Goal: Information Seeking & Learning: Learn about a topic

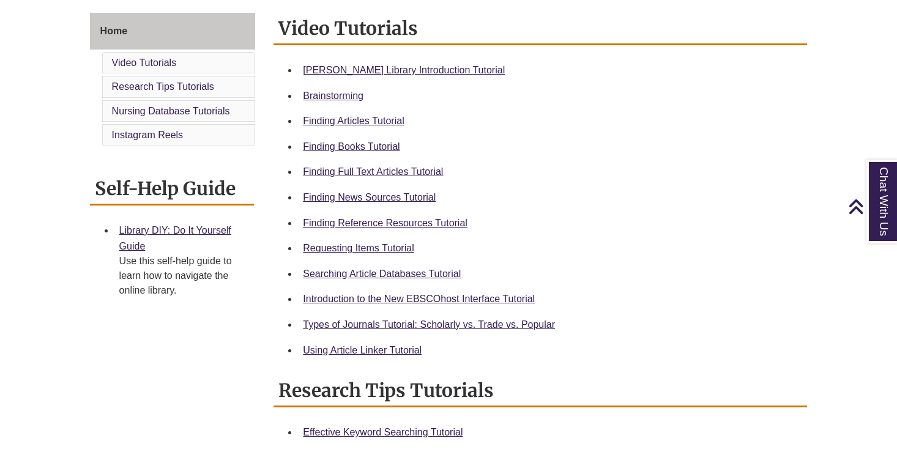
scroll to position [332, 0]
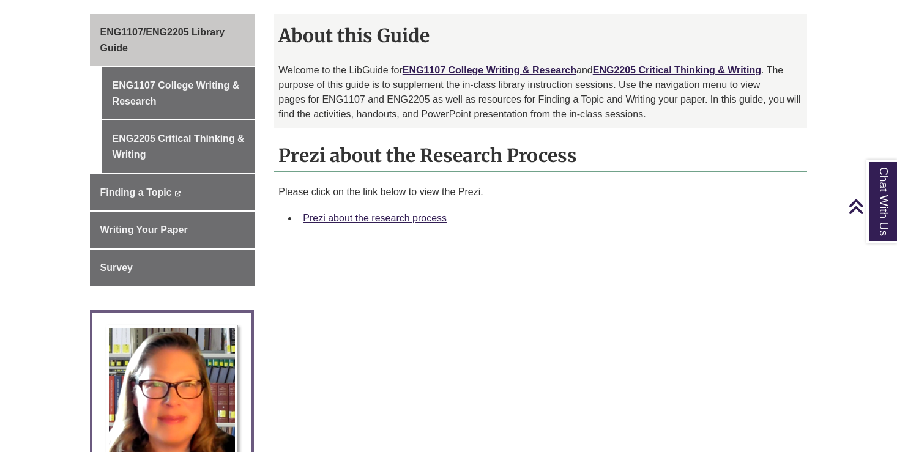
scroll to position [330, 0]
click at [372, 217] on link "Prezi about the research process" at bounding box center [375, 217] width 144 height 10
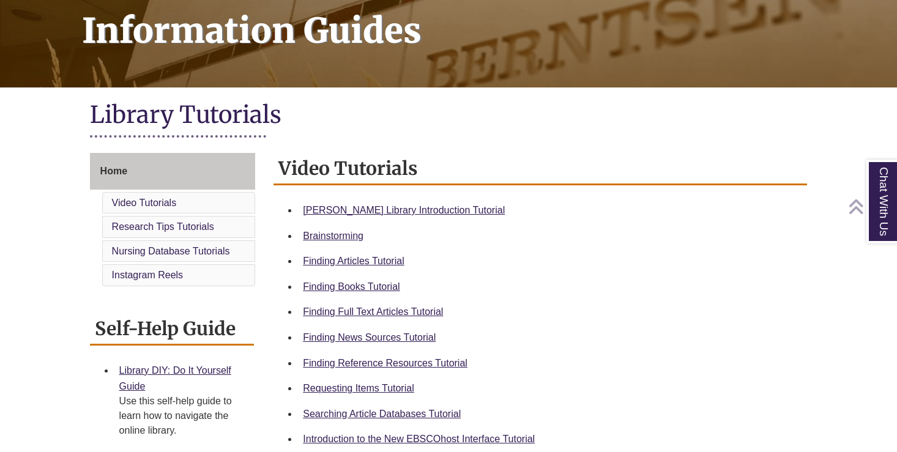
scroll to position [199, 0]
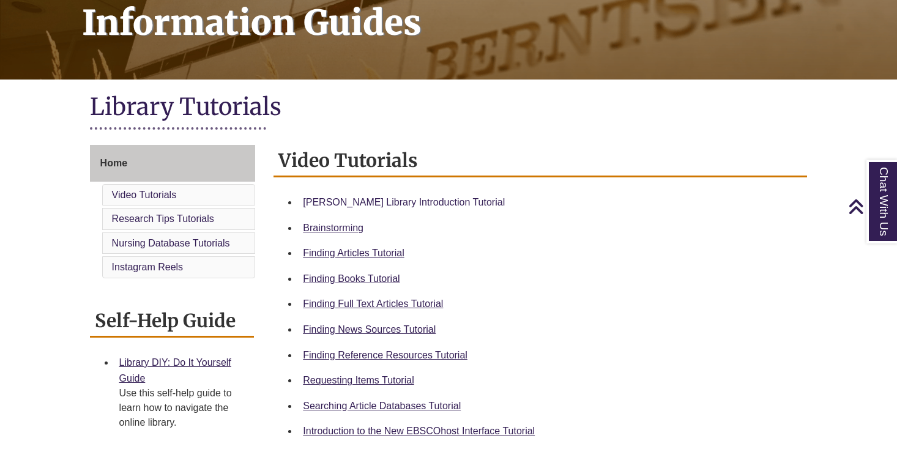
click at [341, 197] on link "[PERSON_NAME] Library Introduction Tutorial" at bounding box center [404, 202] width 202 height 10
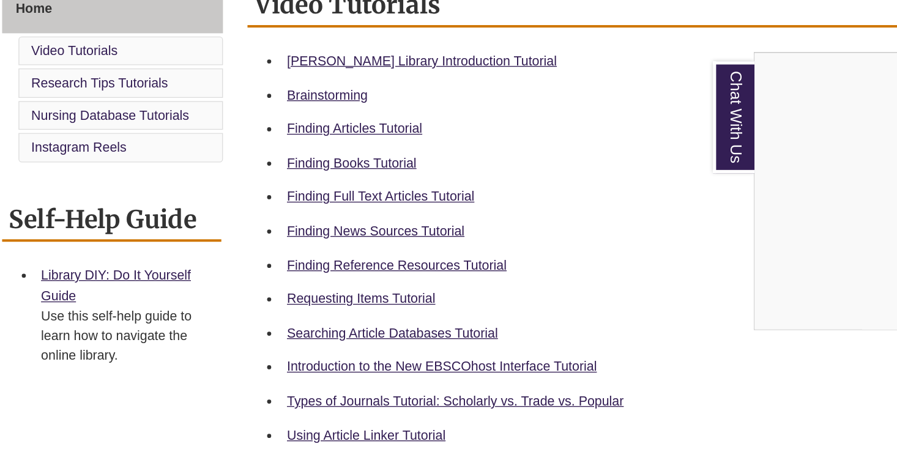
scroll to position [289, 0]
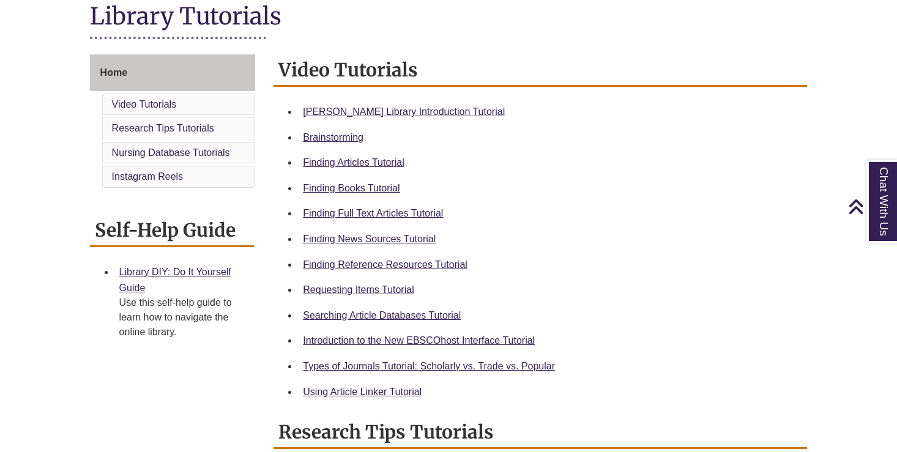
click at [884, 193] on link "Chat With Us" at bounding box center [881, 202] width 31 height 84
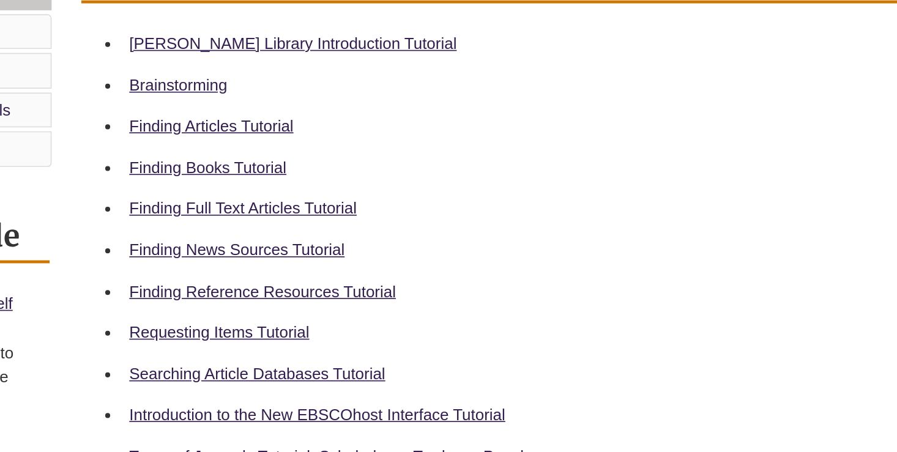
scroll to position [272, 0]
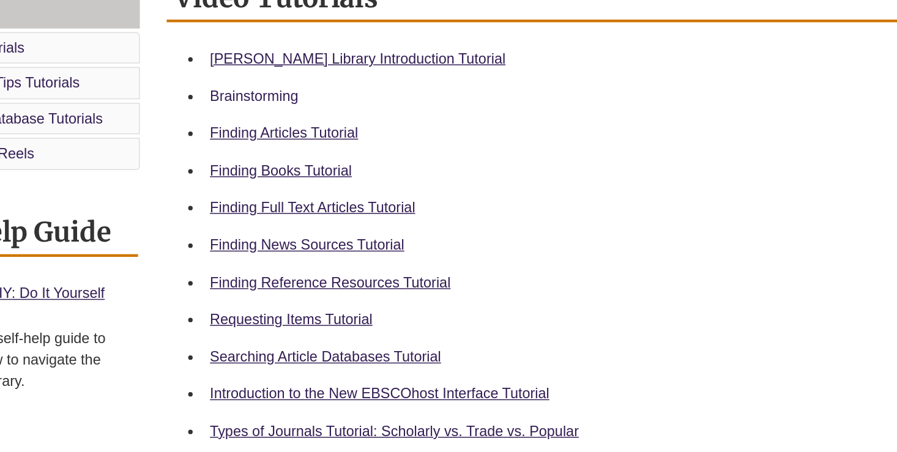
click at [303, 150] on link "Brainstorming" at bounding box center [333, 155] width 61 height 10
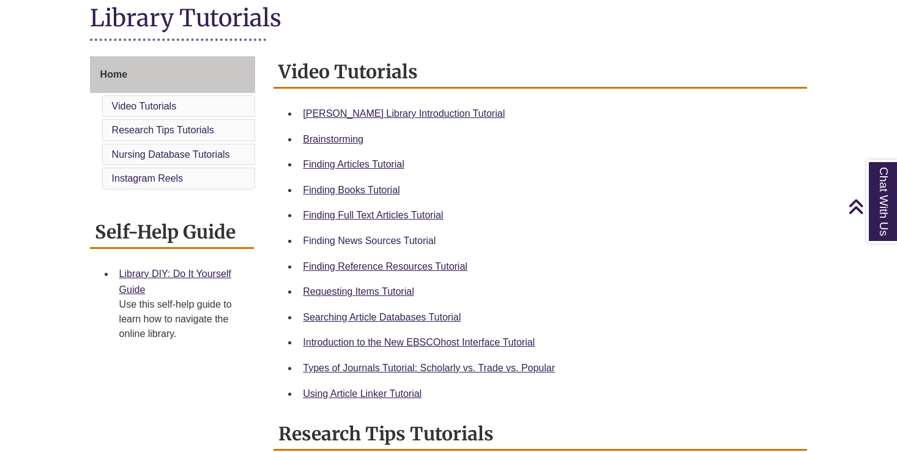
click at [354, 236] on link "Finding News Sources Tutorial" at bounding box center [369, 241] width 133 height 10
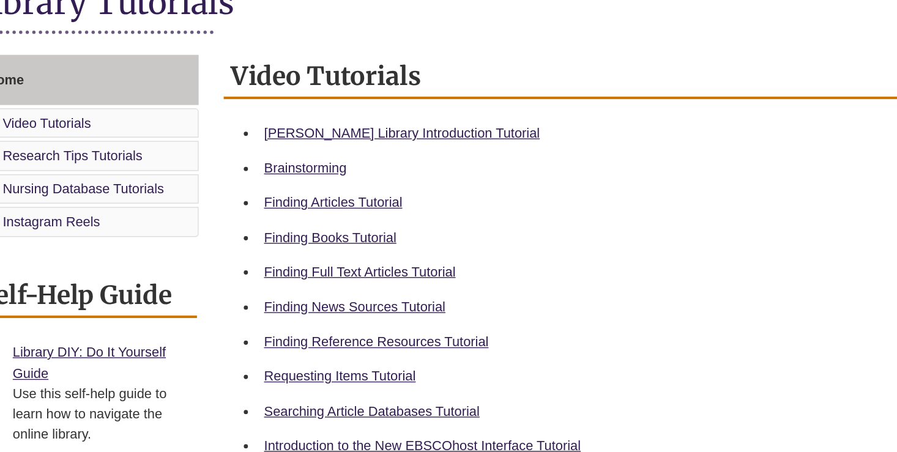
scroll to position [303, 0]
